Goal: Task Accomplishment & Management: Use online tool/utility

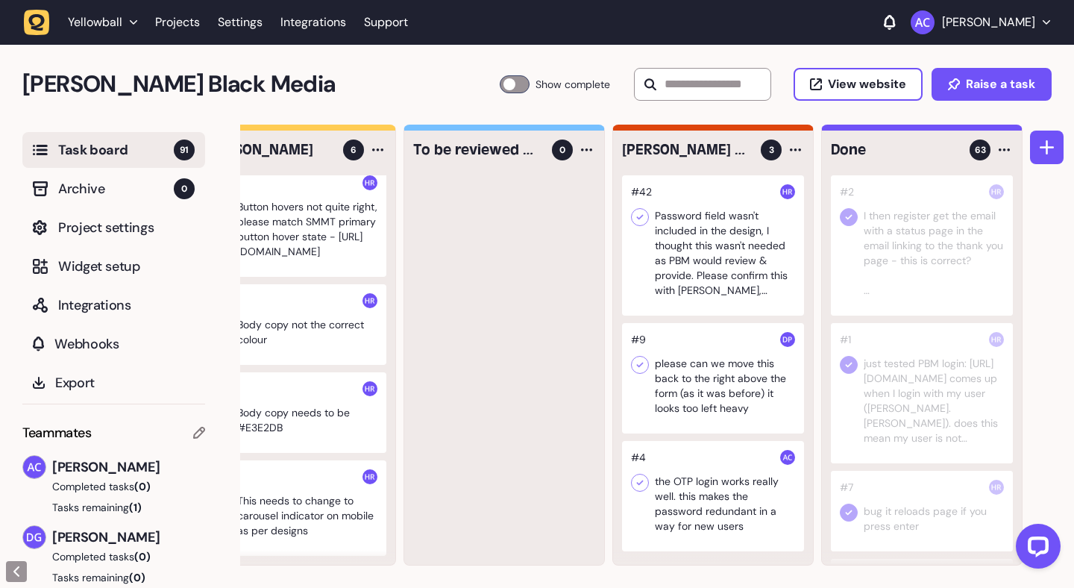
scroll to position [0, 259]
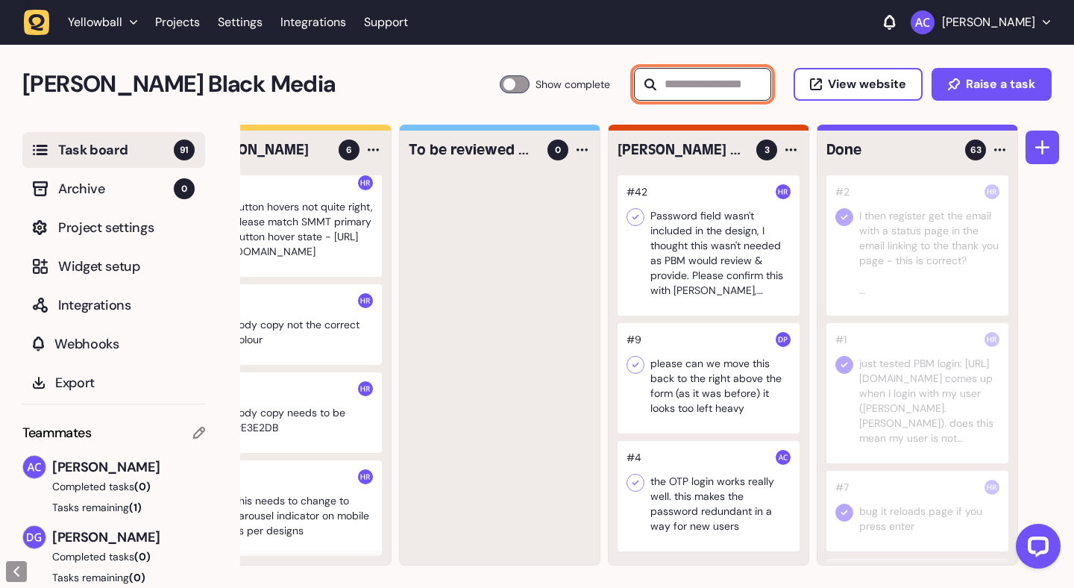
click at [701, 87] on input "text" at bounding box center [702, 84] width 137 height 33
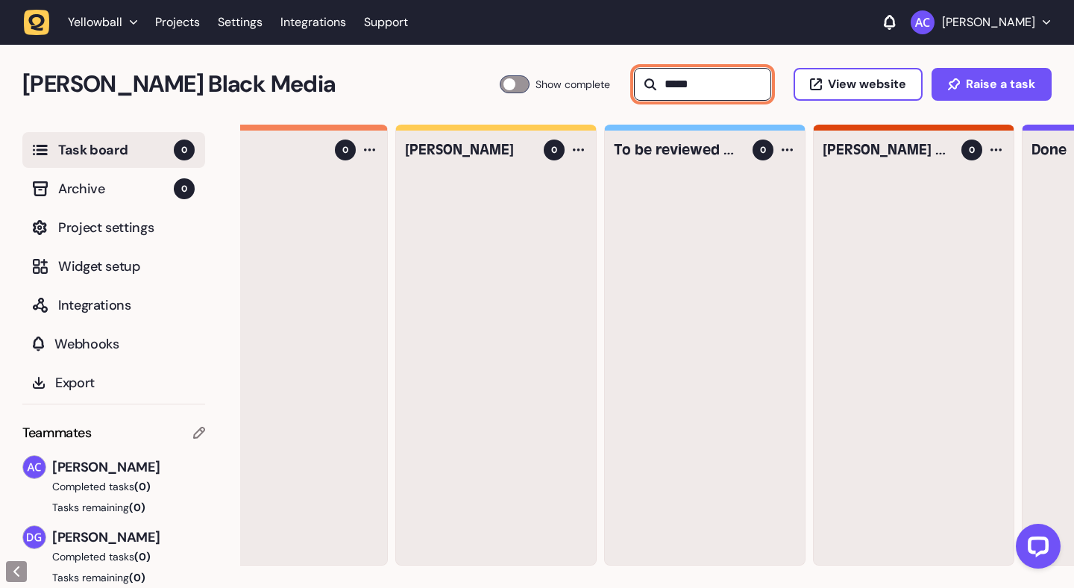
scroll to position [0, 0]
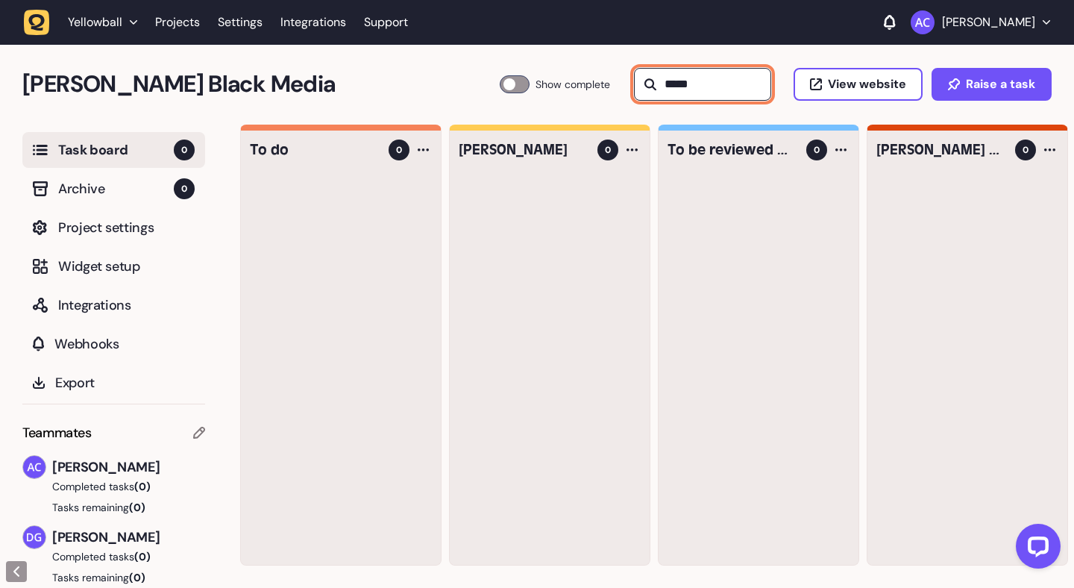
click at [677, 75] on input "*****" at bounding box center [702, 84] width 137 height 33
type input "*"
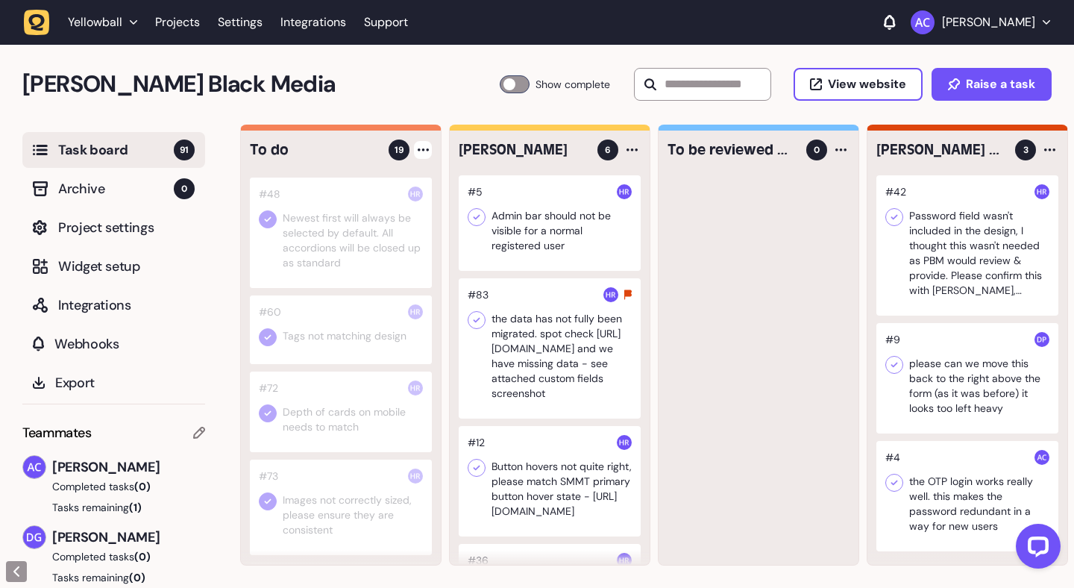
click at [420, 154] on div at bounding box center [423, 150] width 18 height 18
click at [405, 186] on div "Add Task" at bounding box center [367, 180] width 108 height 15
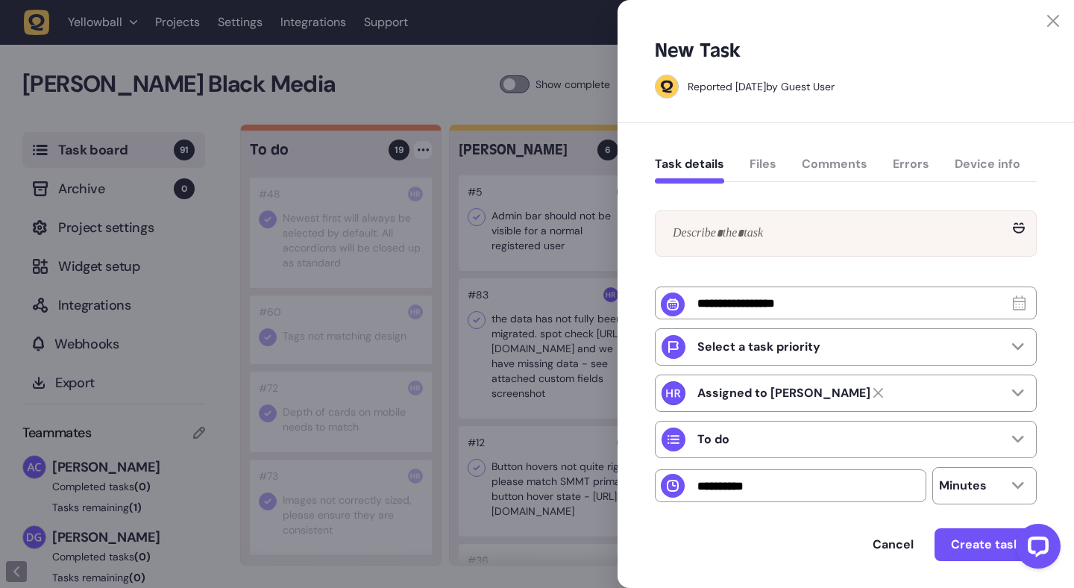
click at [733, 213] on div at bounding box center [846, 233] width 380 height 45
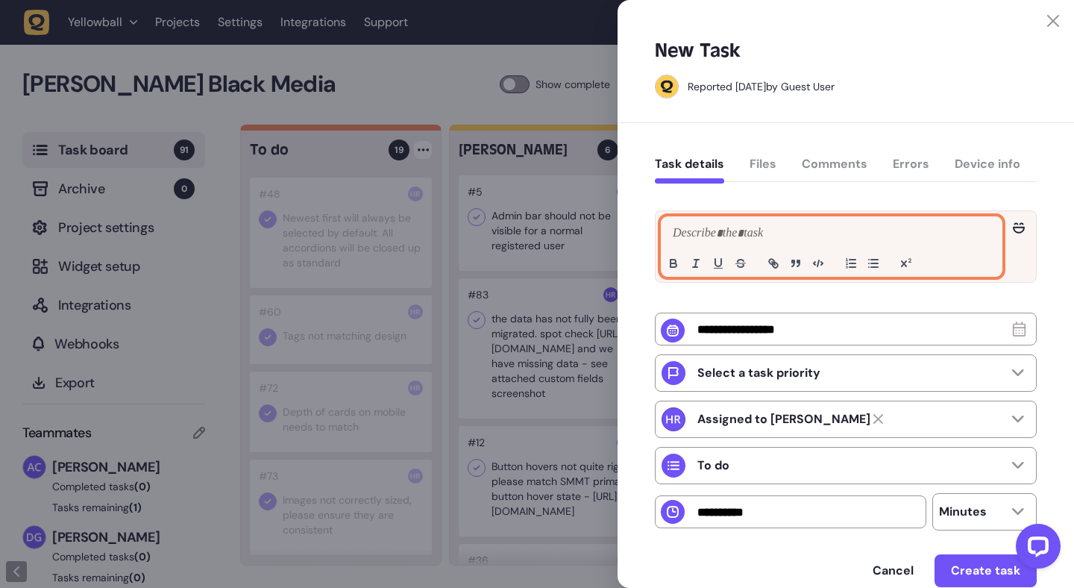
click at [726, 233] on p at bounding box center [831, 234] width 325 height 18
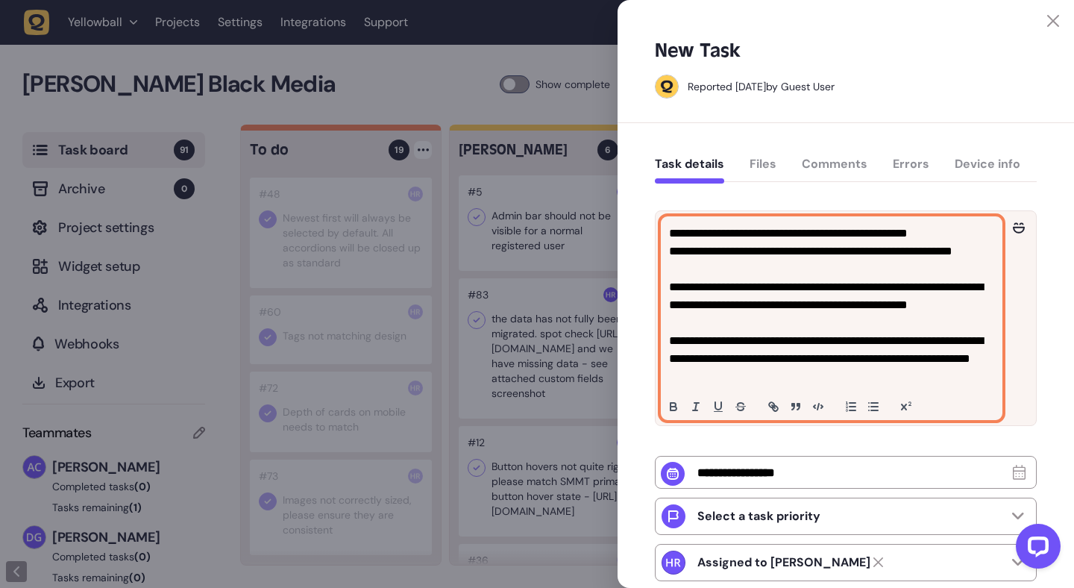
scroll to position [219, 0]
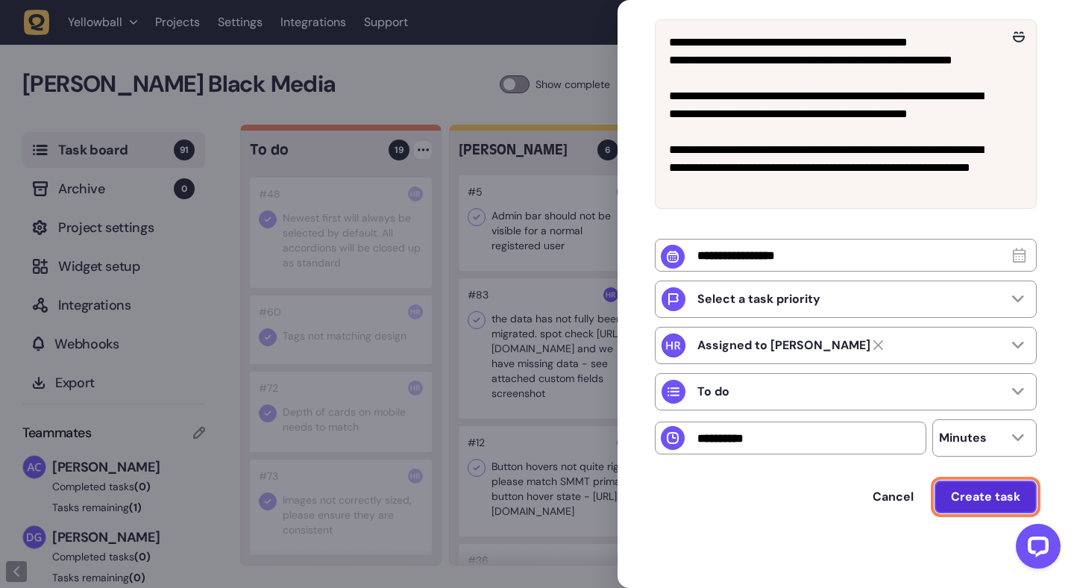
click at [956, 480] on button "Create task" at bounding box center [986, 496] width 102 height 33
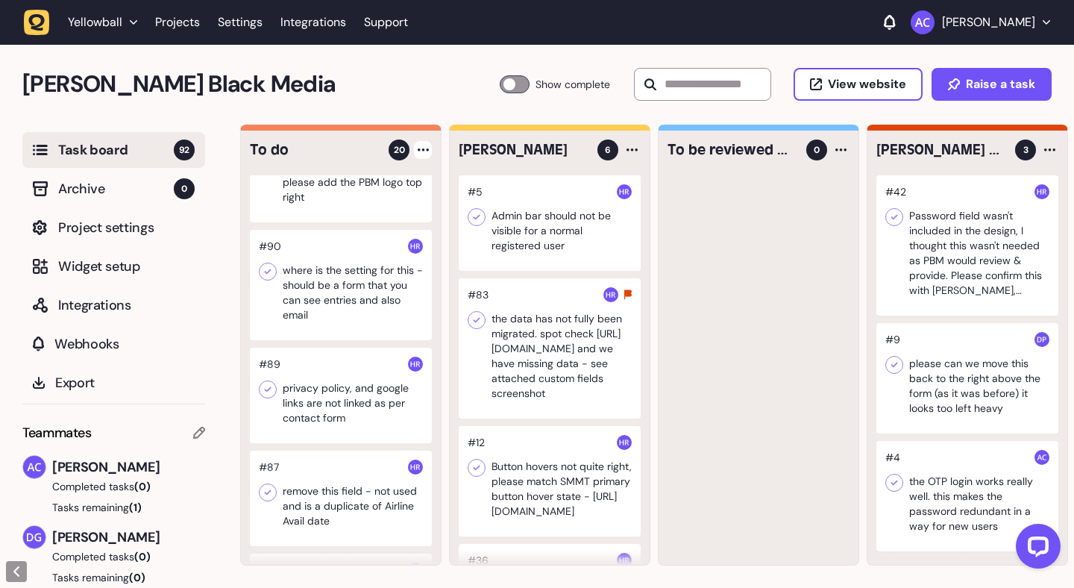
scroll to position [0, 0]
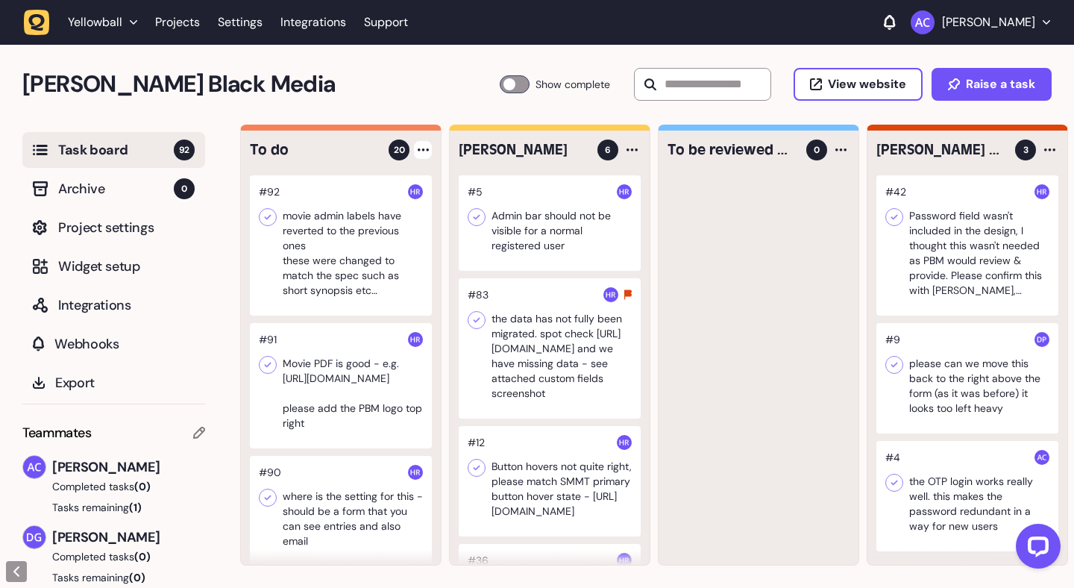
click at [379, 226] on div at bounding box center [341, 245] width 182 height 140
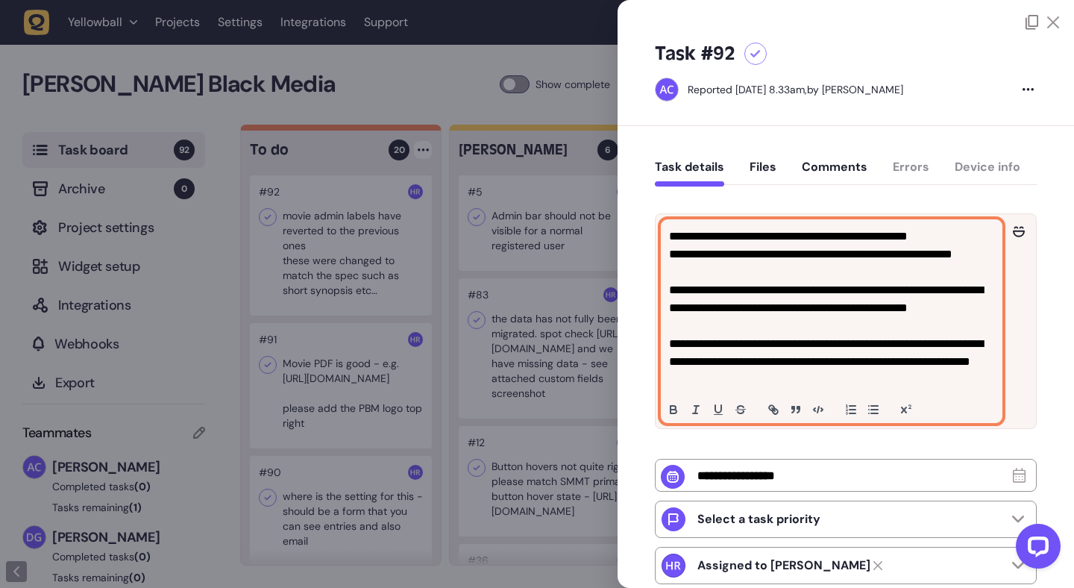
click at [700, 236] on p "**********" at bounding box center [829, 236] width 321 height 18
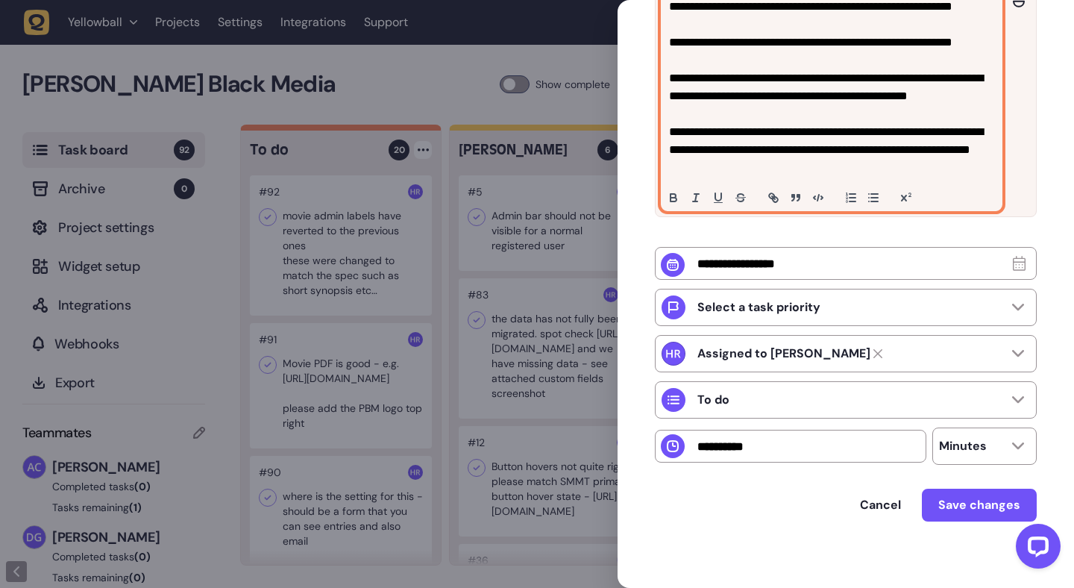
scroll to position [241, 0]
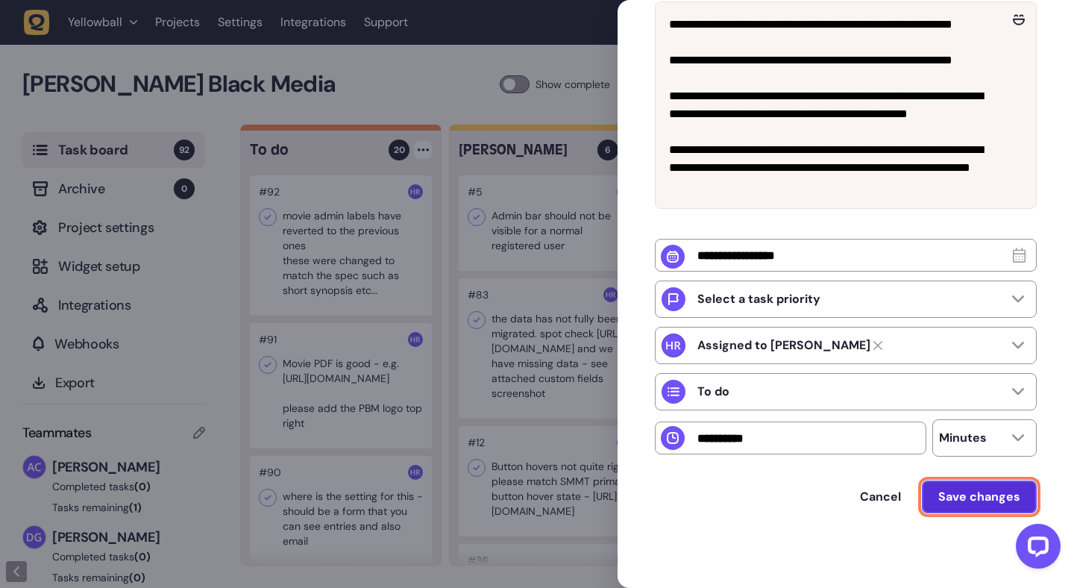
click at [952, 486] on button "Save changes" at bounding box center [979, 496] width 115 height 33
